Goal: Task Accomplishment & Management: Use online tool/utility

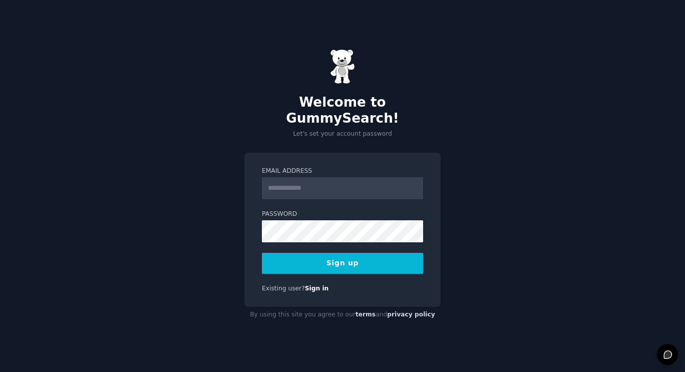
click at [274, 179] on input "Email Address" at bounding box center [342, 188] width 161 height 22
click at [287, 179] on input "Email Address" at bounding box center [342, 188] width 161 height 22
type input "**********"
click at [350, 259] on button "Sign up" at bounding box center [342, 263] width 161 height 21
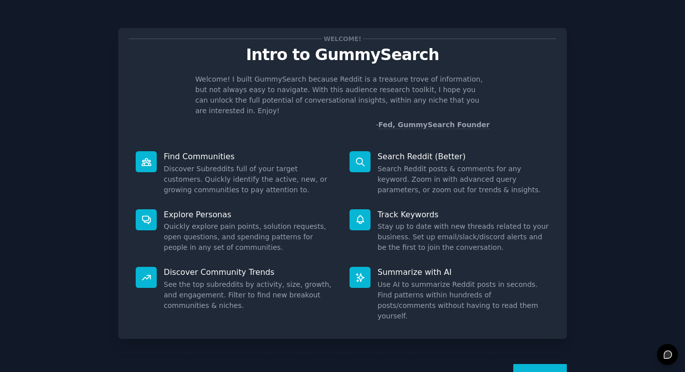
click at [145, 158] on icon at bounding box center [146, 161] width 9 height 7
click at [534, 364] on button "Next" at bounding box center [540, 376] width 54 height 25
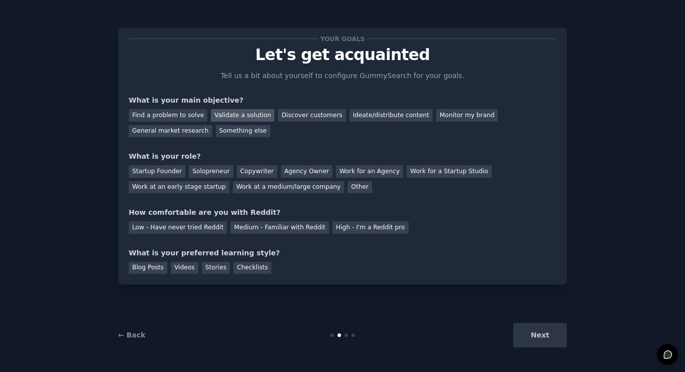
click at [243, 114] on div "Validate a solution" at bounding box center [243, 115] width 64 height 13
click at [351, 120] on div "Ideate/distribute content" at bounding box center [390, 115] width 83 height 13
click at [236, 110] on div "Validate a solution" at bounding box center [243, 115] width 64 height 13
click at [167, 171] on div "Startup Founder" at bounding box center [157, 171] width 57 height 13
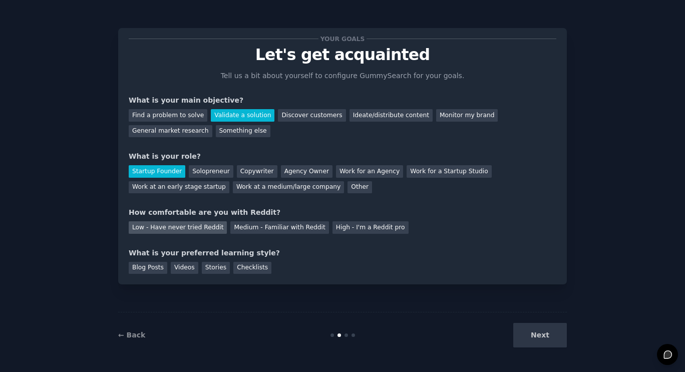
click at [163, 225] on div "Low - Have never tried Reddit" at bounding box center [178, 227] width 98 height 13
click at [143, 271] on div "Blog Posts" at bounding box center [148, 268] width 39 height 13
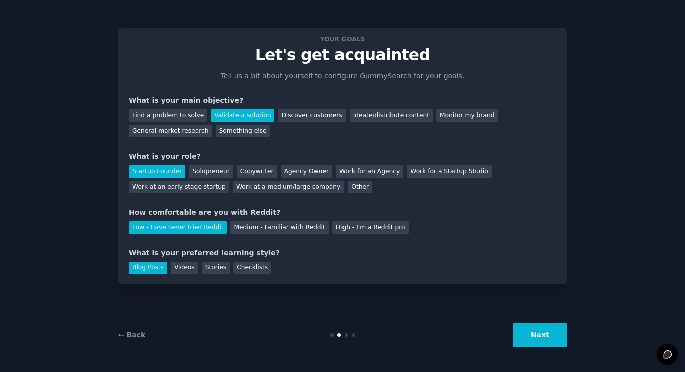
click at [533, 331] on button "Next" at bounding box center [540, 335] width 54 height 25
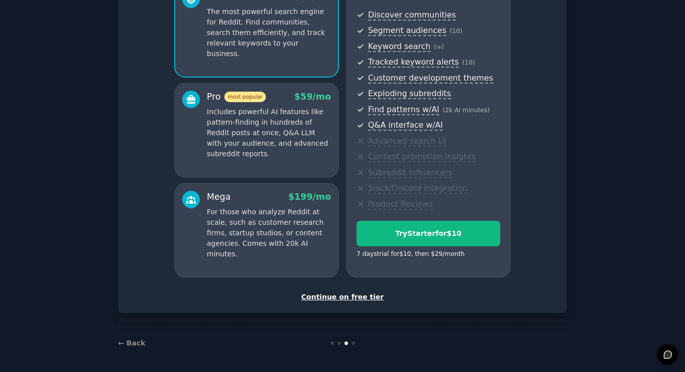
scroll to position [106, 0]
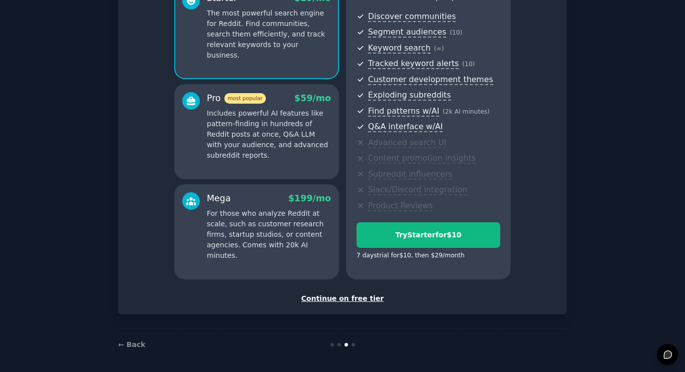
click at [348, 299] on div "Continue on free tier" at bounding box center [342, 298] width 427 height 11
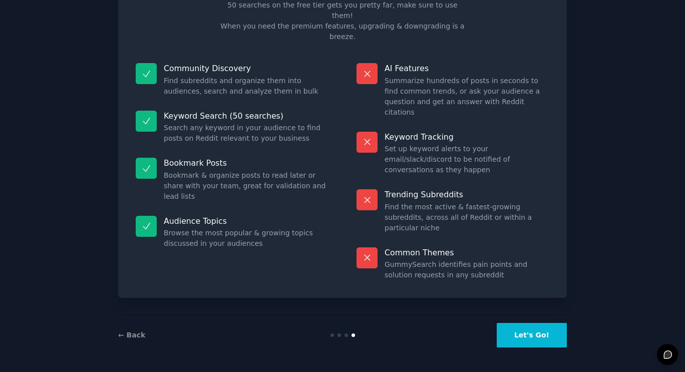
scroll to position [18, 0]
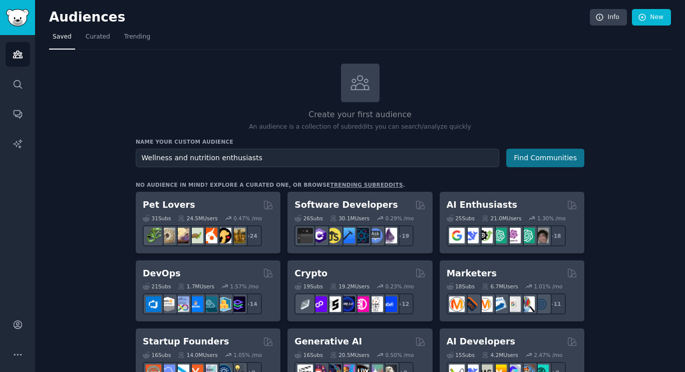
type input "Wellness and nutrition enthusiasts"
click at [543, 162] on button "Find Communities" at bounding box center [545, 158] width 78 height 19
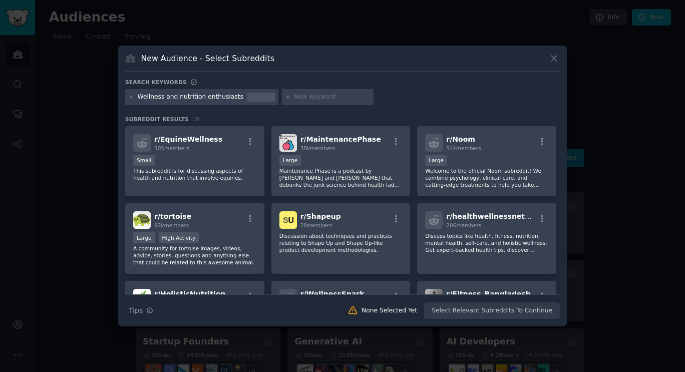
click at [162, 98] on div "Wellness and nutrition enthusiasts" at bounding box center [191, 97] width 106 height 9
click at [247, 98] on div at bounding box center [261, 97] width 28 height 9
click at [294, 98] on input "text" at bounding box center [332, 97] width 76 height 9
type input "food and heritage"
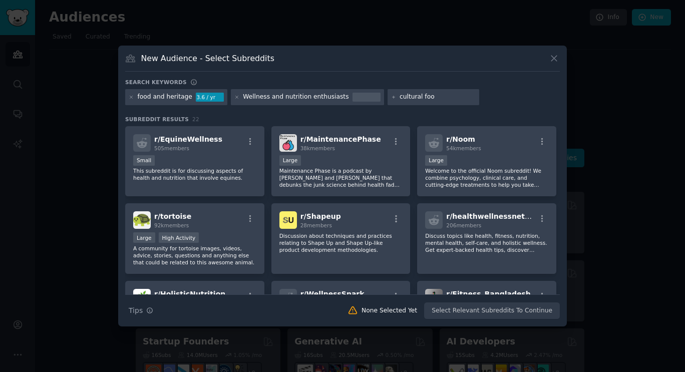
type input "cultural food"
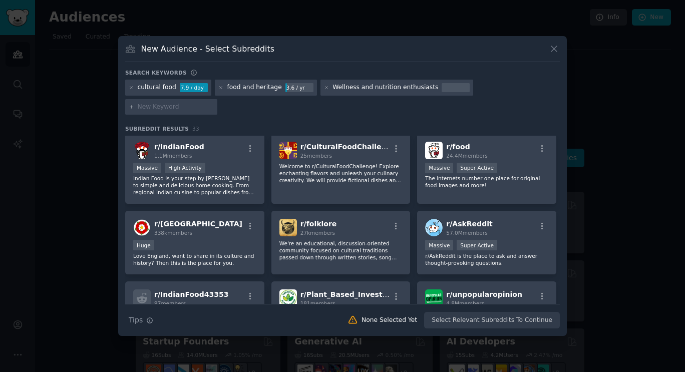
scroll to position [515, 0]
click at [298, 163] on p "Welcome to r/CulturalFoodChallenge! Explore enchanting flavors and unleash your…" at bounding box center [340, 173] width 123 height 21
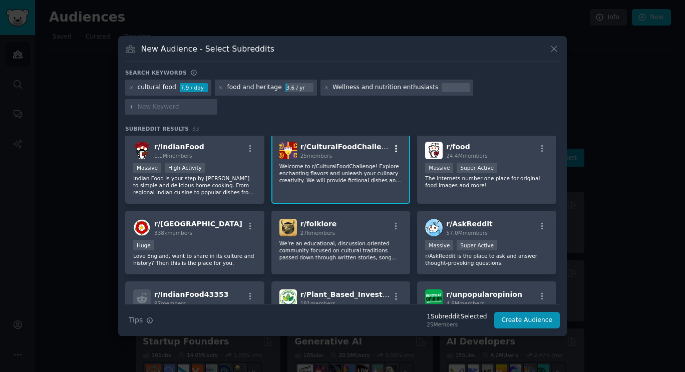
click at [393, 144] on icon "button" at bounding box center [395, 148] width 9 height 9
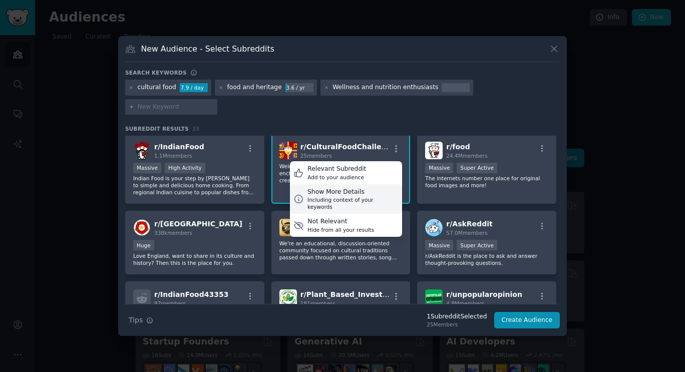
click at [330, 188] on div "Show More Details" at bounding box center [352, 192] width 91 height 9
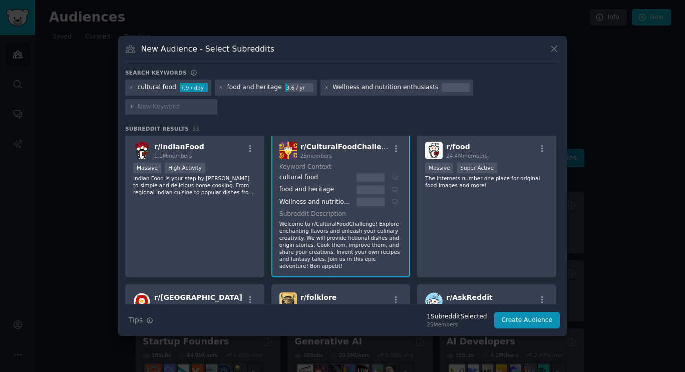
click at [302, 163] on dt "Keyword Context" at bounding box center [339, 167] width 120 height 9
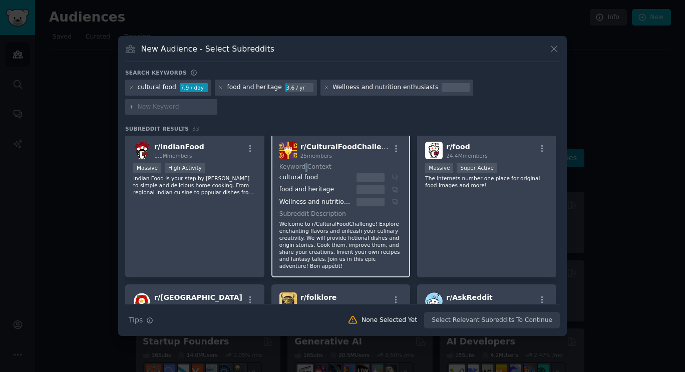
click at [302, 163] on dt "Keyword Context" at bounding box center [339, 167] width 120 height 9
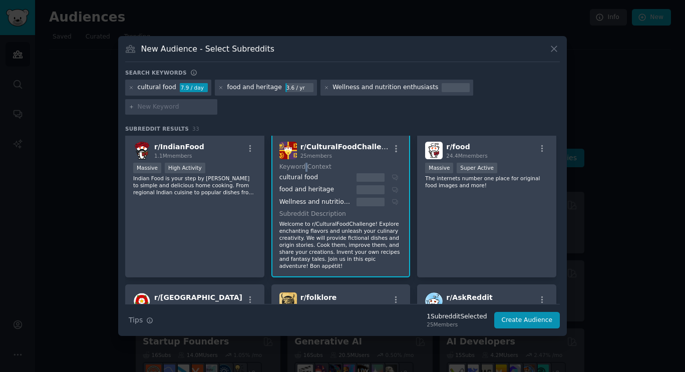
click at [309, 210] on div "Subreddit Description Welcome to r/CulturalFoodChallenge! Explore enchanting fl…" at bounding box center [340, 240] width 123 height 60
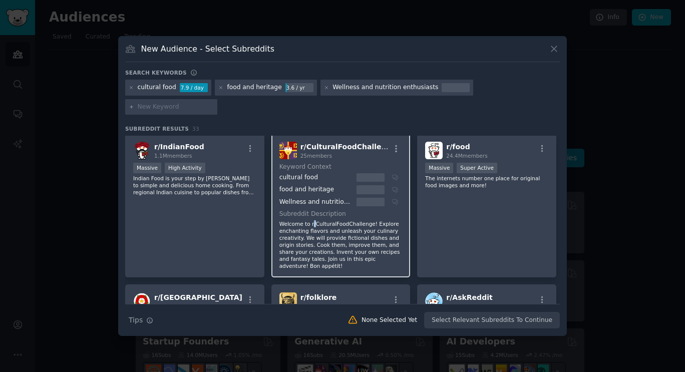
click at [309, 210] on div "Subreddit Description Welcome to r/CulturalFoodChallenge! Explore enchanting fl…" at bounding box center [340, 240] width 123 height 60
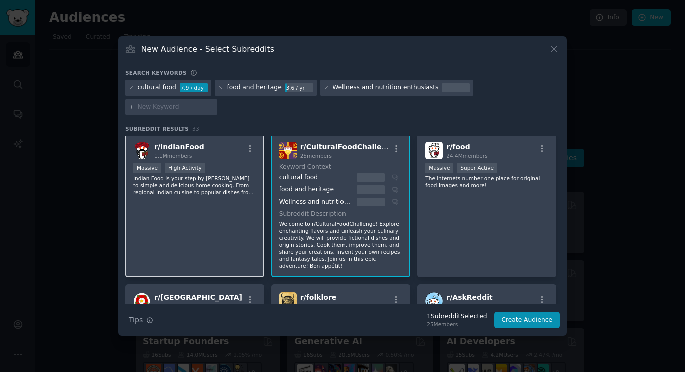
click at [227, 163] on div ">= 80th percentile for submissions / day Massive High Activity" at bounding box center [194, 169] width 123 height 13
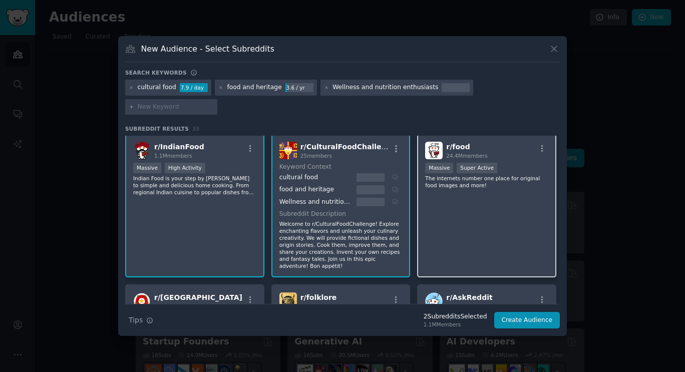
click at [453, 181] on div "r/ food 24.4M members 1,000,000+ members Massive Super Active The internets num…" at bounding box center [486, 206] width 139 height 144
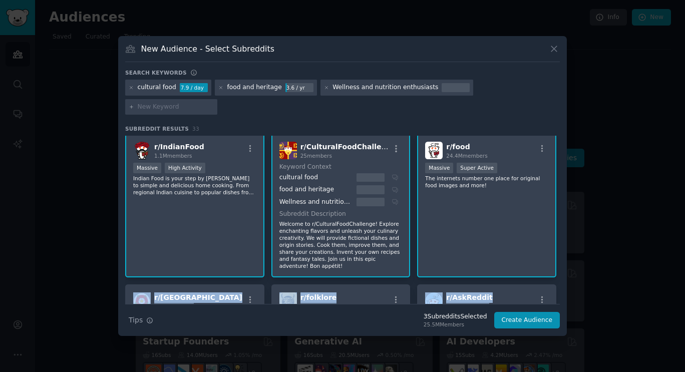
drag, startPoint x: 559, startPoint y: 239, endPoint x: 560, endPoint y: 274, distance: 35.0
click at [560, 274] on div "New Audience - Select Subreddits Search keywords cultural food 7.9 / day food a…" at bounding box center [342, 186] width 448 height 300
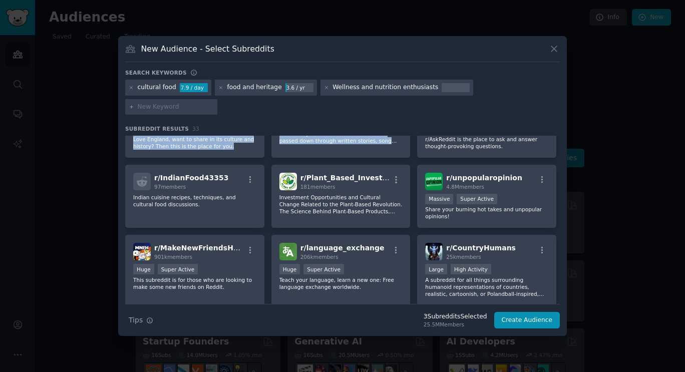
scroll to position [730, 0]
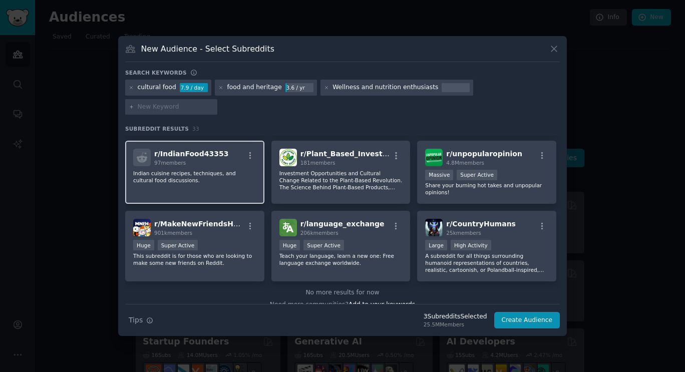
click at [198, 170] on p "Indian cuisine recipes, techniques, and cultural food discussions." at bounding box center [194, 177] width 123 height 14
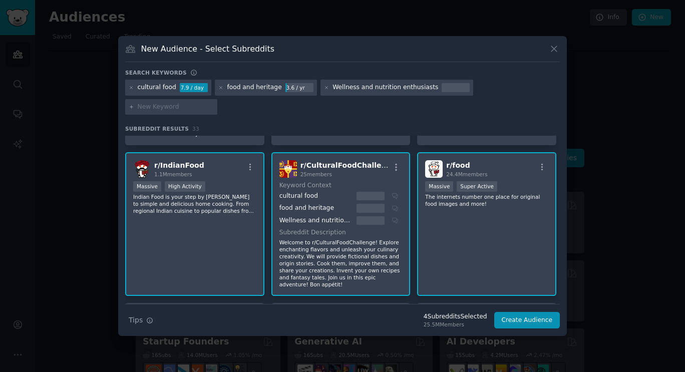
scroll to position [494, 0]
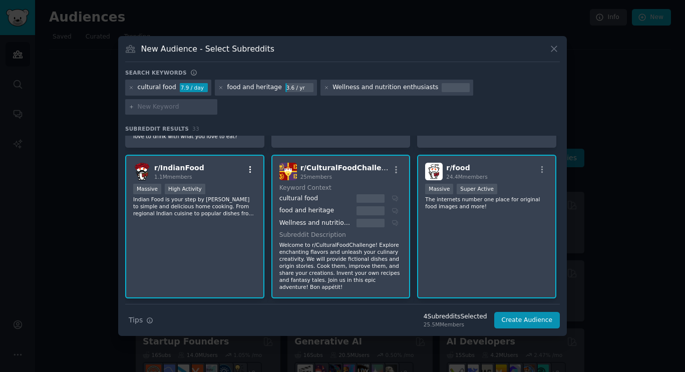
click at [249, 165] on icon "button" at bounding box center [250, 169] width 9 height 9
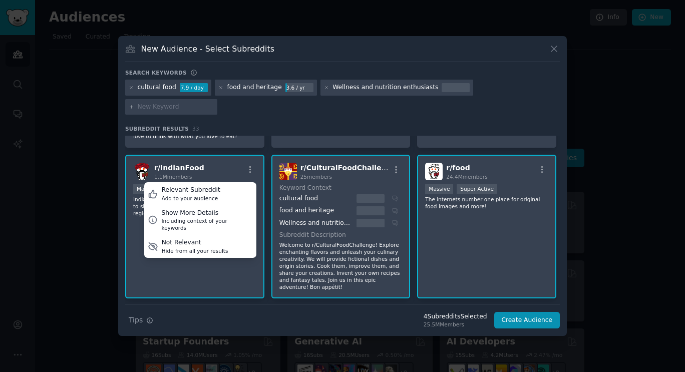
click at [236, 155] on div "r/ IndianFood 1.1M members Relevant Subreddit Add to your audience Show More De…" at bounding box center [194, 227] width 139 height 144
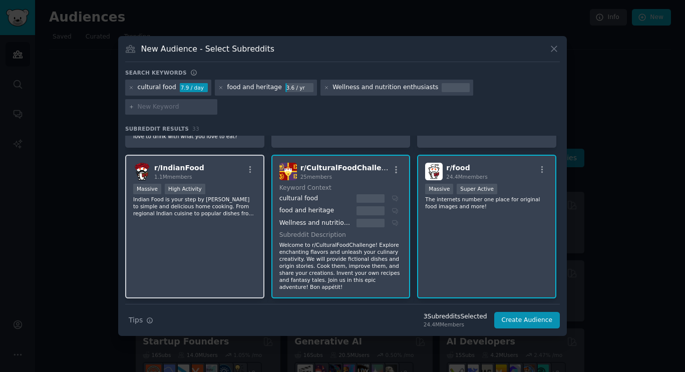
click at [207, 163] on div "r/ IndianFood 1.1M members" at bounding box center [194, 172] width 123 height 18
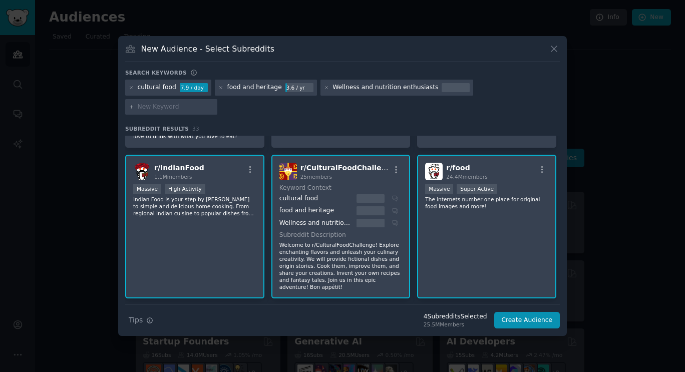
click at [207, 163] on div "r/ IndianFood 1.1M members" at bounding box center [194, 172] width 123 height 18
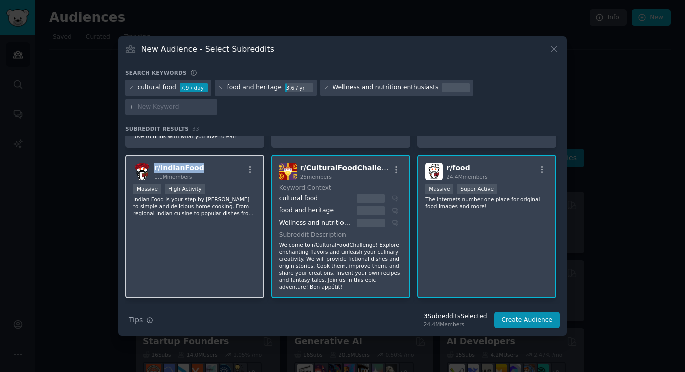
drag, startPoint x: 155, startPoint y: 148, endPoint x: 202, endPoint y: 156, distance: 47.1
click at [202, 163] on div "r/ IndianFood 1.1M members" at bounding box center [194, 172] width 123 height 18
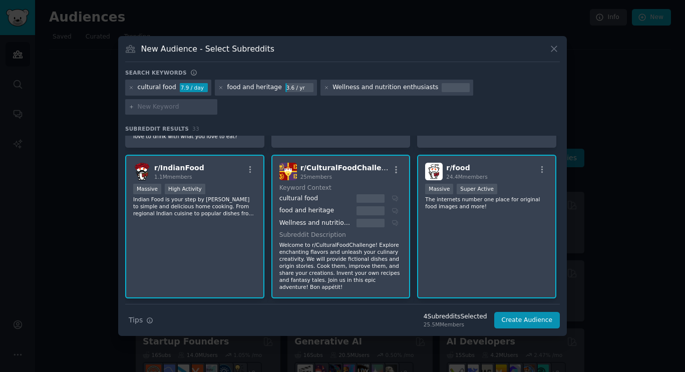
click at [316, 194] on div "cultural food" at bounding box center [316, 198] width 74 height 9
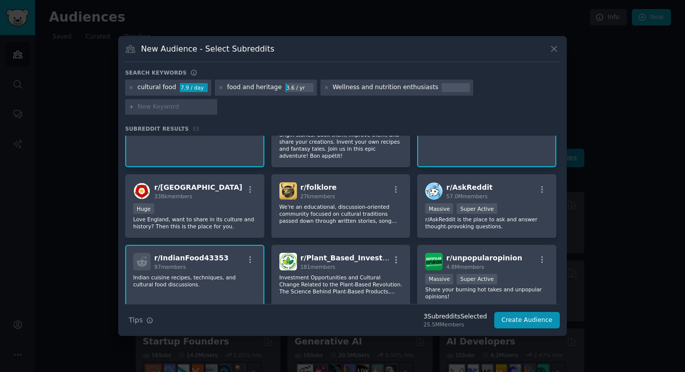
scroll to position [647, 0]
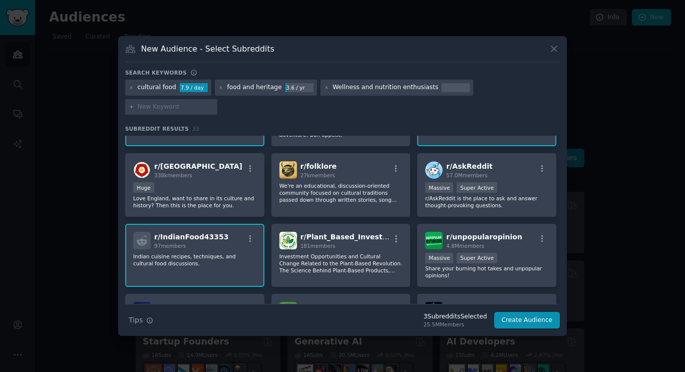
click at [209, 242] on div "97 members" at bounding box center [191, 245] width 74 height 7
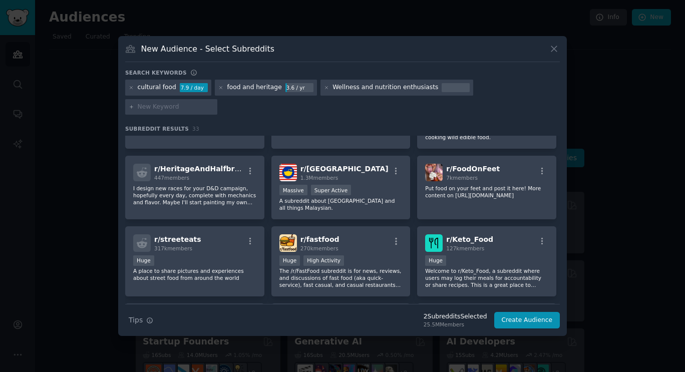
scroll to position [271, 0]
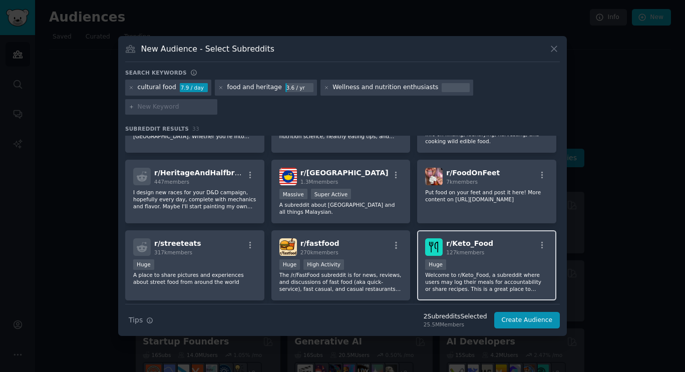
click at [476, 242] on div "r/ Keto_Food 127k members Huge Welcome to r/Keto_Food, a subreddit where users …" at bounding box center [486, 265] width 139 height 71
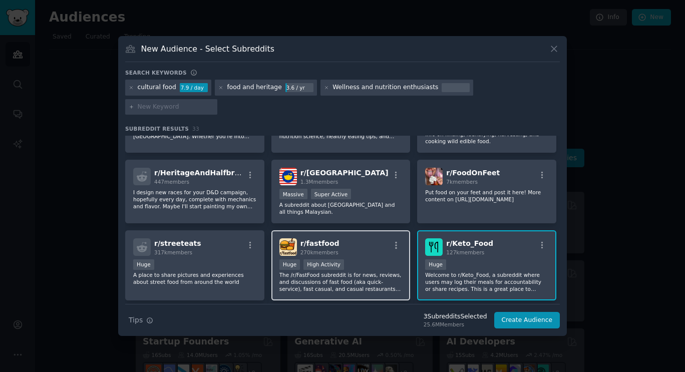
click at [370, 239] on div "r/ fastfood 270k members" at bounding box center [340, 247] width 123 height 18
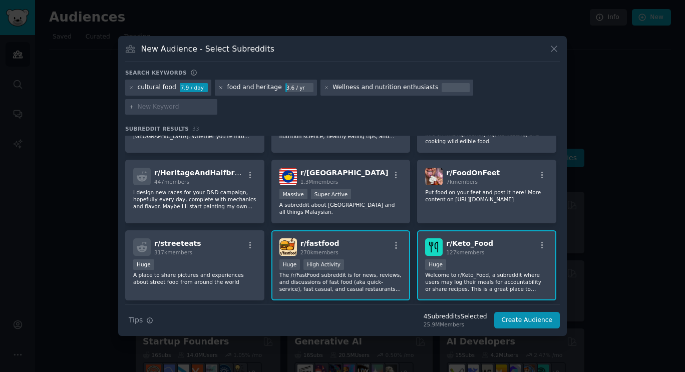
click at [218, 91] on icon at bounding box center [221, 88] width 6 height 6
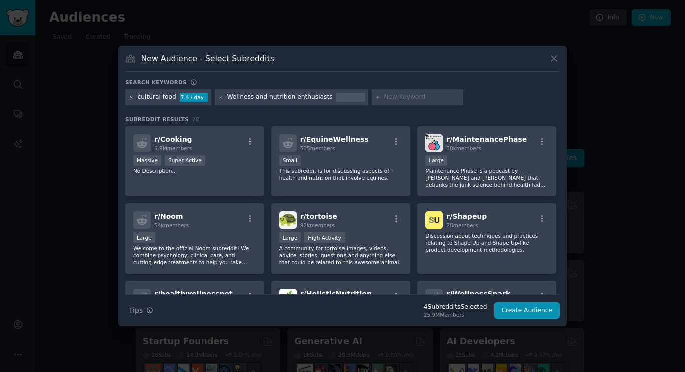
click at [129, 96] on icon at bounding box center [132, 98] width 6 height 6
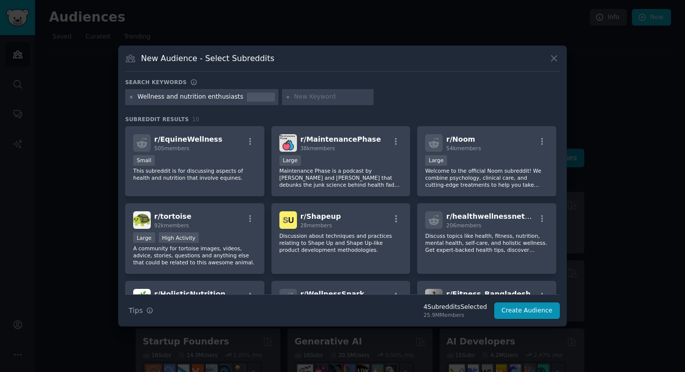
click at [131, 97] on icon at bounding box center [131, 97] width 3 height 3
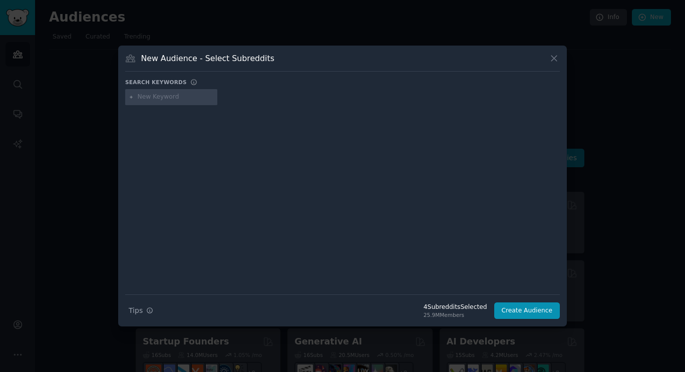
click at [158, 97] on input "text" at bounding box center [176, 97] width 76 height 9
click at [159, 99] on input "text" at bounding box center [176, 97] width 76 height 9
type input "food and culture"
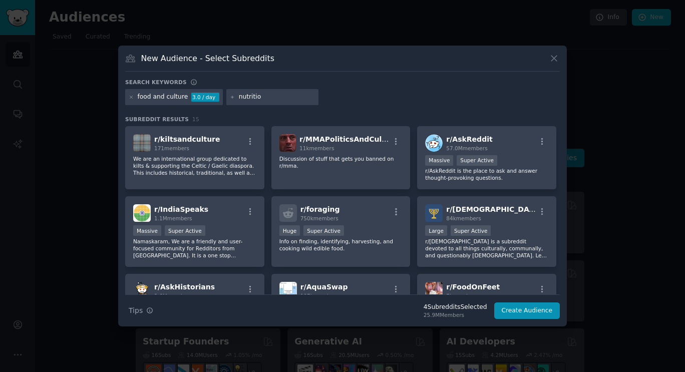
type input "nutrition"
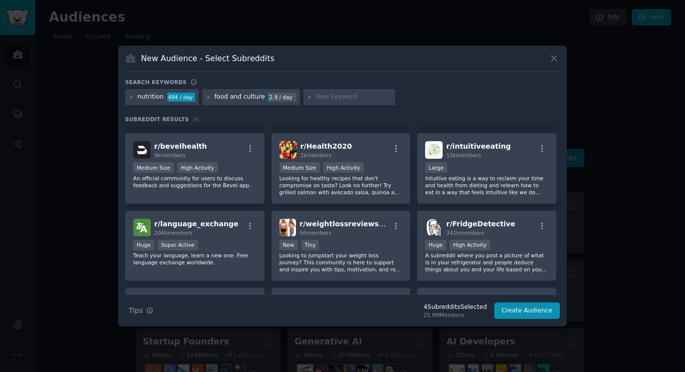
scroll to position [693, 0]
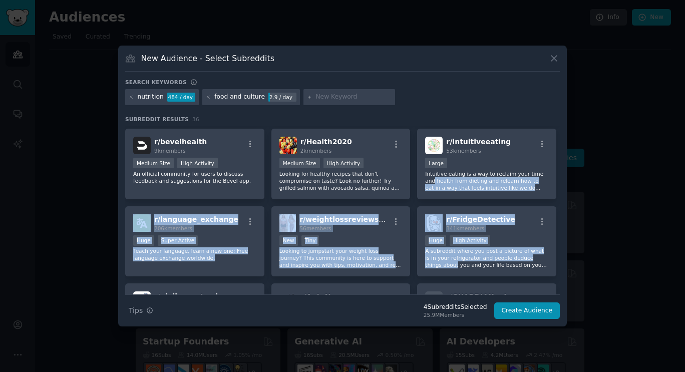
drag, startPoint x: 560, startPoint y: 261, endPoint x: 567, endPoint y: 169, distance: 92.3
click at [567, 169] on div "​ New Audience - Select Subreddits Search keywords nutrition 484 / day food and…" at bounding box center [343, 186] width 678 height 372
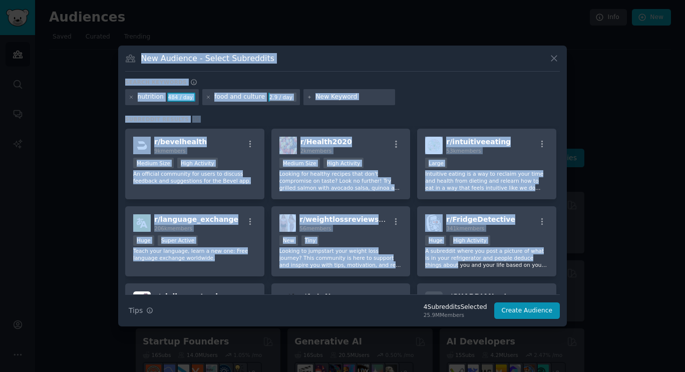
click at [562, 201] on div "New Audience - Select Subreddits Search keywords nutrition 484 / day food and c…" at bounding box center [342, 186] width 448 height 281
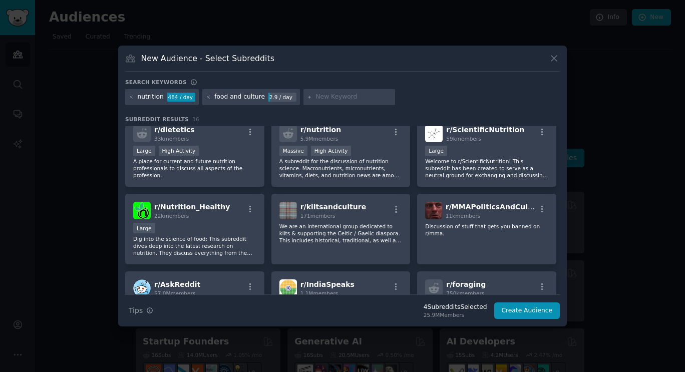
scroll to position [0, 0]
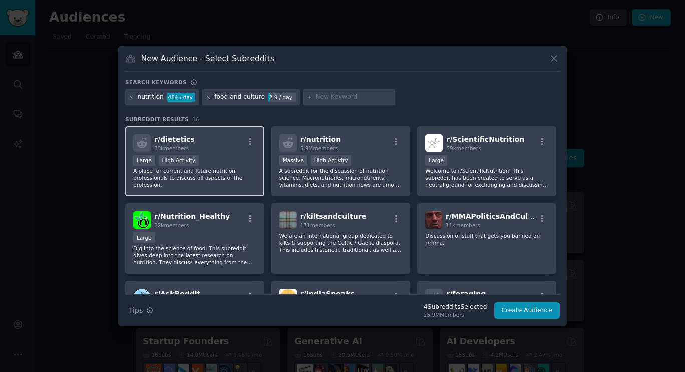
click at [191, 147] on div "r/ dietetics 33k members" at bounding box center [194, 143] width 123 height 18
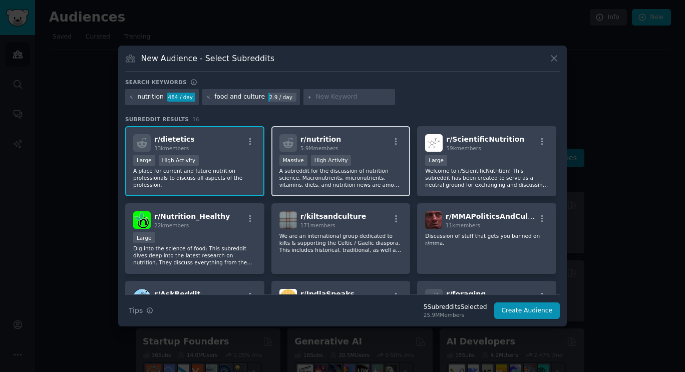
click at [354, 147] on div "r/ nutrition 5.9M members" at bounding box center [340, 143] width 123 height 18
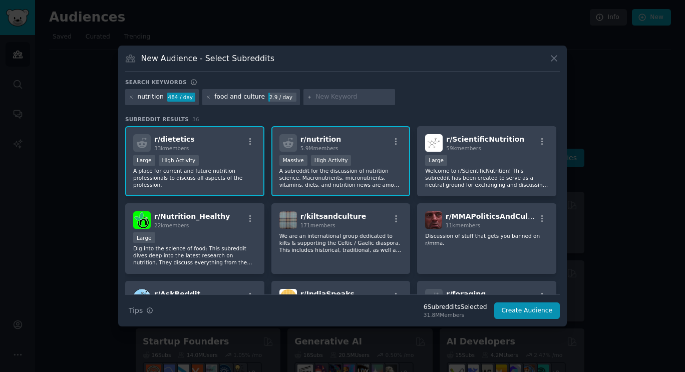
click at [376, 152] on div "r/ nutrition 5.9M members 1,000,000+ members Massive High Activity A subreddit …" at bounding box center [340, 161] width 139 height 71
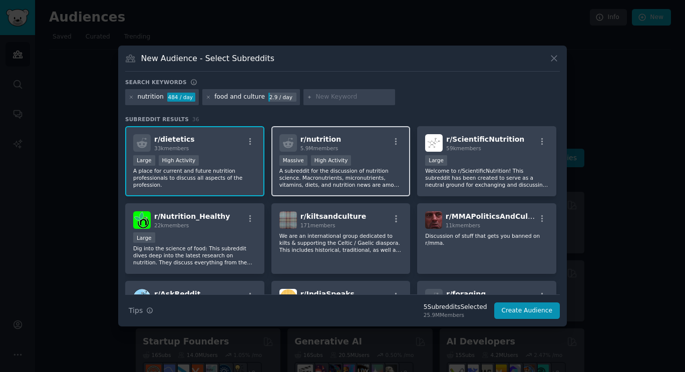
click at [353, 137] on div "r/ nutrition 5.9M members" at bounding box center [340, 143] width 123 height 18
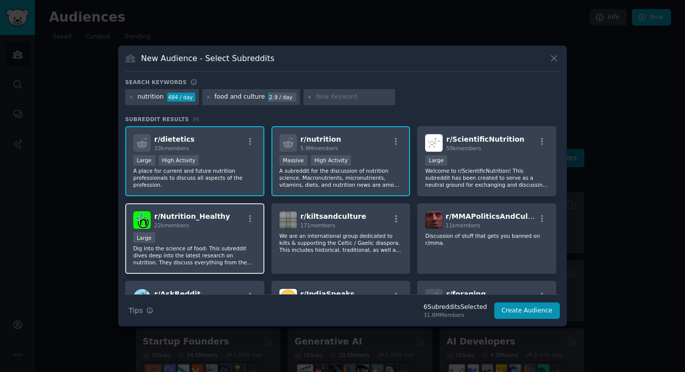
click at [215, 225] on div "22k members" at bounding box center [192, 225] width 76 height 7
drag, startPoint x: 559, startPoint y: 152, endPoint x: 561, endPoint y: 163, distance: 11.7
click at [561, 163] on div "New Audience - Select Subreddits Search keywords nutrition 484 / day food and c…" at bounding box center [342, 186] width 448 height 281
click at [315, 97] on input "text" at bounding box center [353, 97] width 76 height 9
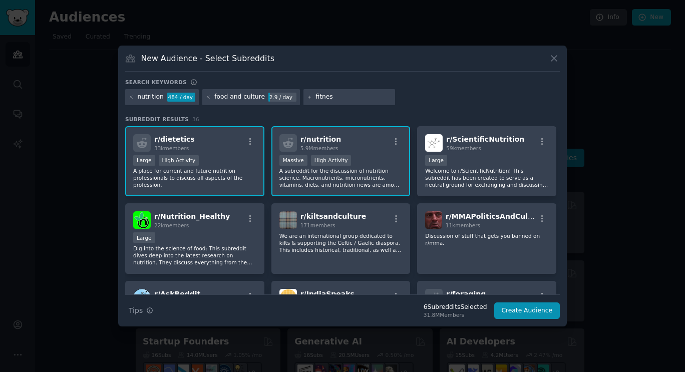
type input "fitness"
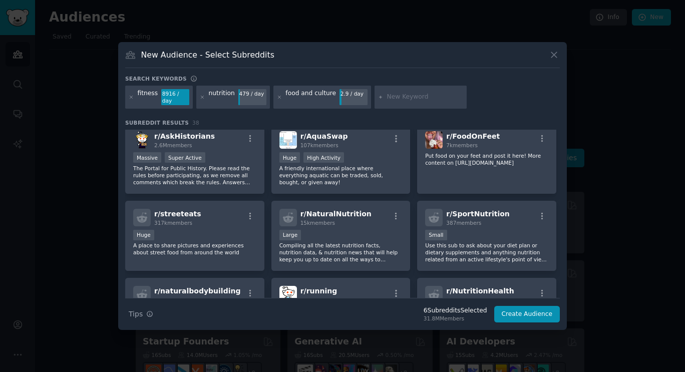
scroll to position [406, 0]
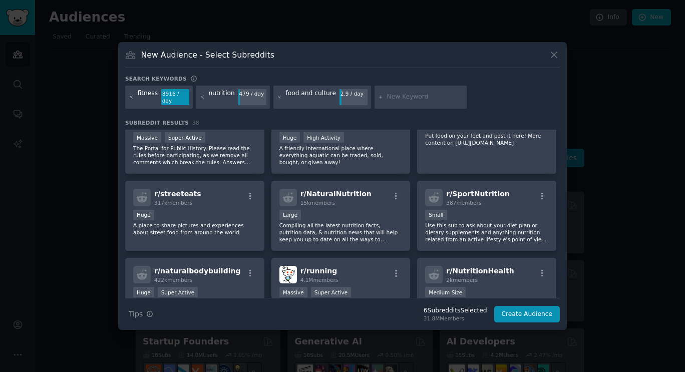
click at [130, 97] on icon at bounding box center [132, 98] width 6 height 6
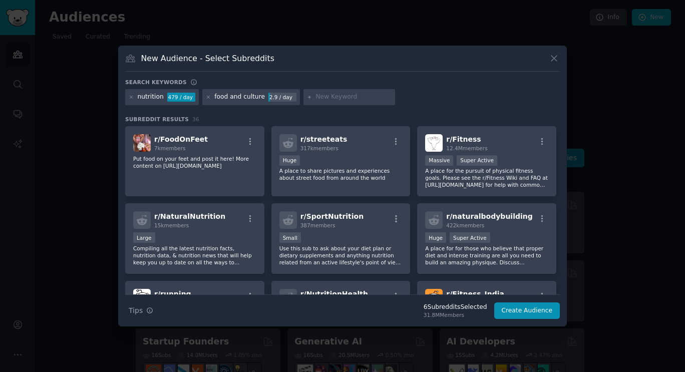
scroll to position [300, 0]
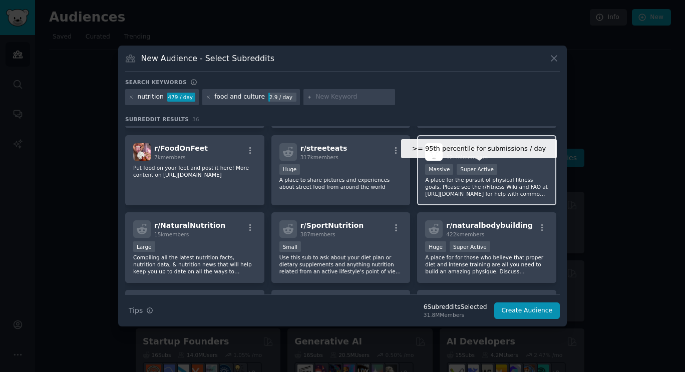
click at [470, 166] on div "Super Active" at bounding box center [476, 169] width 41 height 11
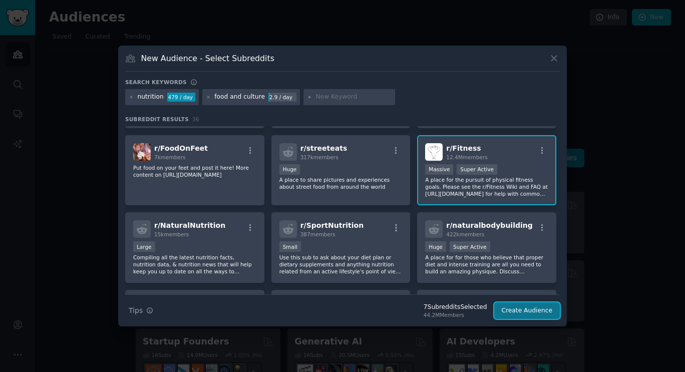
click at [521, 312] on button "Create Audience" at bounding box center [527, 310] width 66 height 17
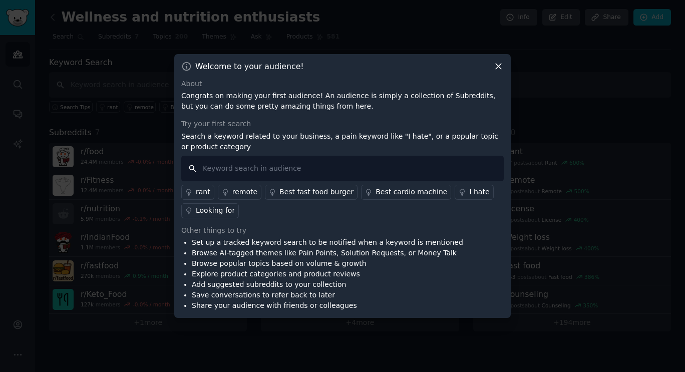
click at [315, 160] on input "text" at bounding box center [342, 169] width 322 height 26
type input "c"
type input "n"
type input "culture based meal plan"
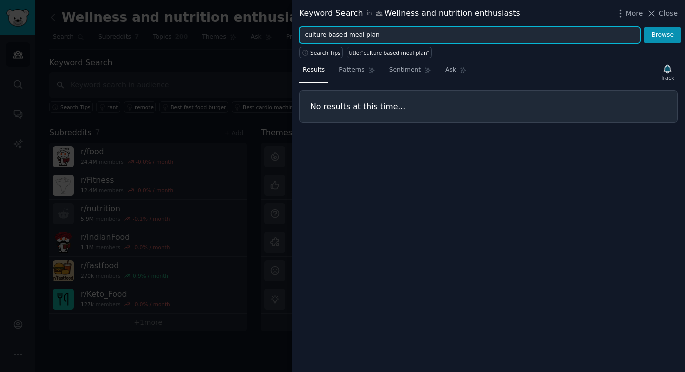
click at [373, 36] on input "culture based meal plan" at bounding box center [469, 35] width 341 height 17
click at [644, 27] on button "Browse" at bounding box center [663, 35] width 38 height 17
type input "c"
type input "food and culture"
click at [644, 27] on button "Browse" at bounding box center [663, 35] width 38 height 17
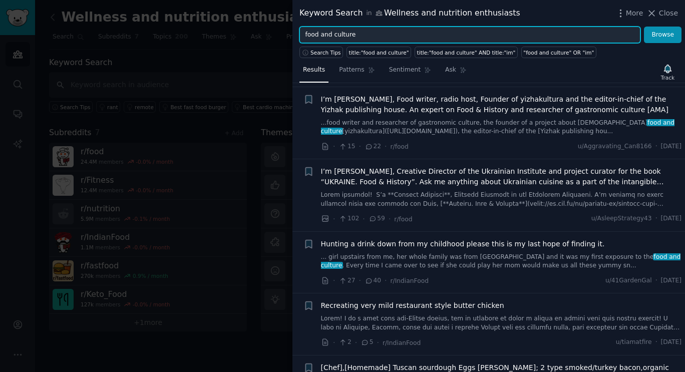
scroll to position [144, 0]
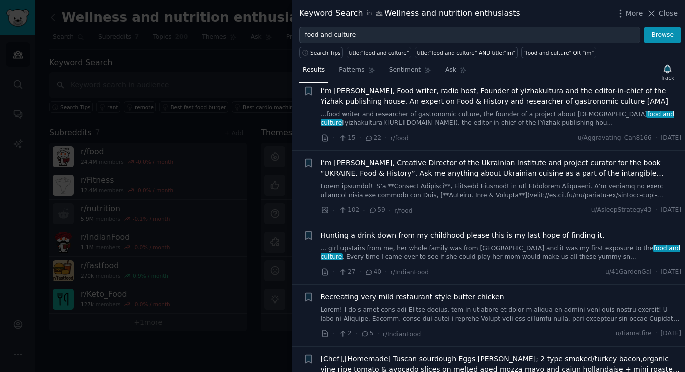
drag, startPoint x: 585, startPoint y: 9, endPoint x: 538, endPoint y: 4, distance: 47.4
click at [538, 4] on div "Keyword Search in Wellness and nutrition enthusiasts More Close" at bounding box center [488, 13] width 392 height 27
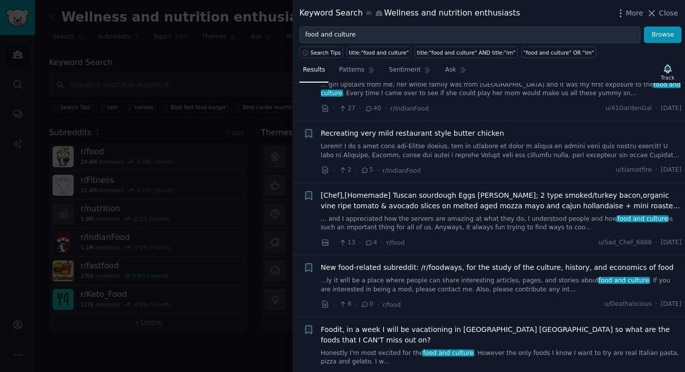
scroll to position [315, 0]
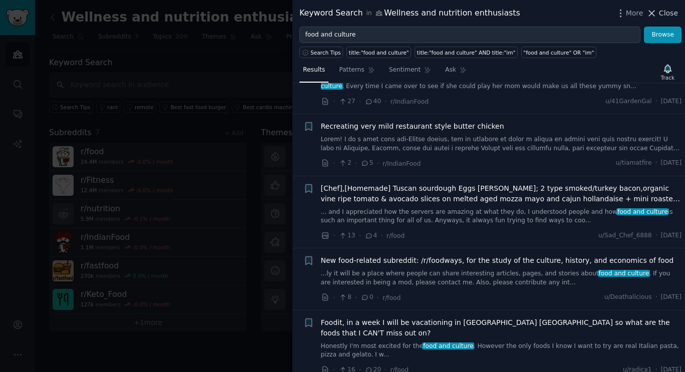
click at [665, 12] on span "Close" at bounding box center [668, 13] width 19 height 11
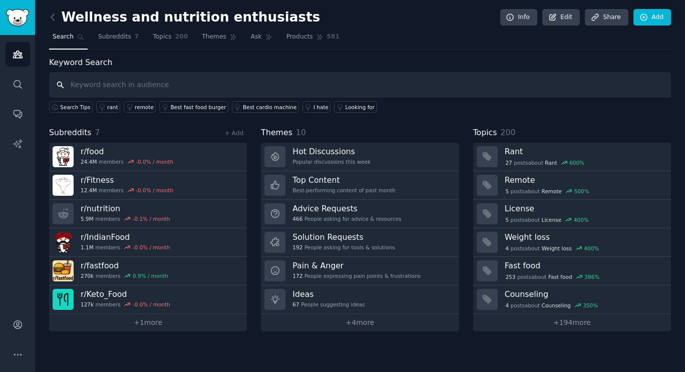
click at [78, 83] on input "text" at bounding box center [360, 85] width 622 height 26
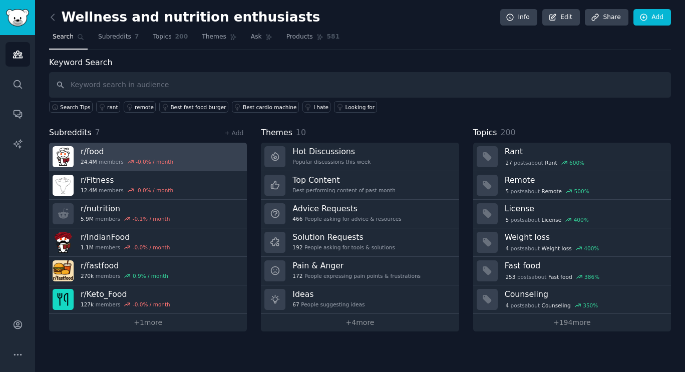
click at [124, 157] on div "r/ food 24.4M members -0.0 % / month" at bounding box center [127, 156] width 93 height 21
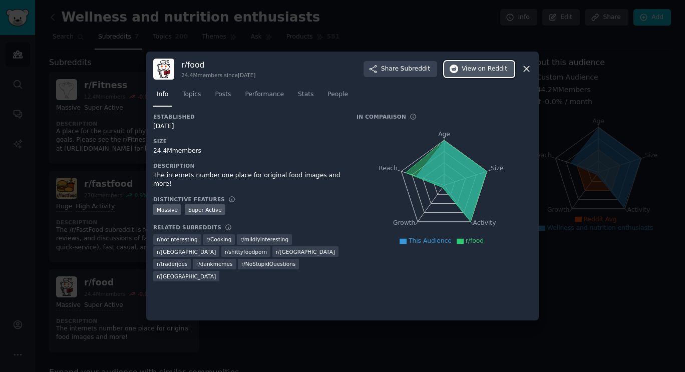
click at [487, 65] on span "on Reddit" at bounding box center [492, 69] width 29 height 9
click at [525, 69] on icon at bounding box center [526, 70] width 6 height 6
